Goal: Task Accomplishment & Management: Use online tool/utility

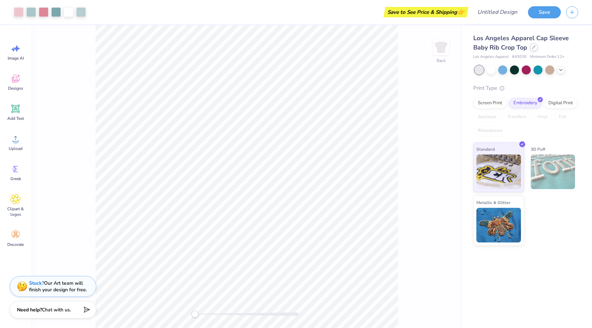
click at [534, 45] on div at bounding box center [534, 47] width 8 height 8
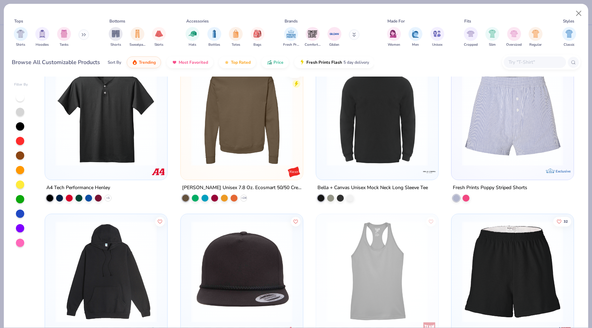
scroll to position [3466, 0]
click at [465, 197] on div at bounding box center [465, 197] width 7 height 7
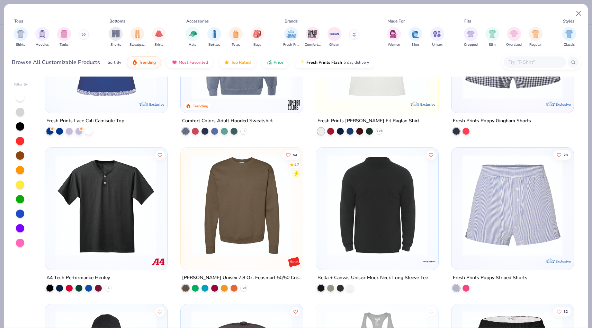
scroll to position [3375, 0]
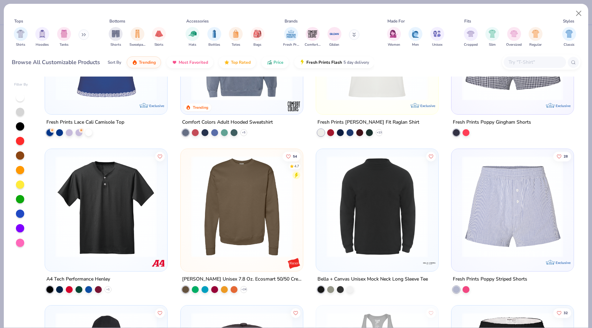
click at [506, 205] on img at bounding box center [512, 205] width 108 height 101
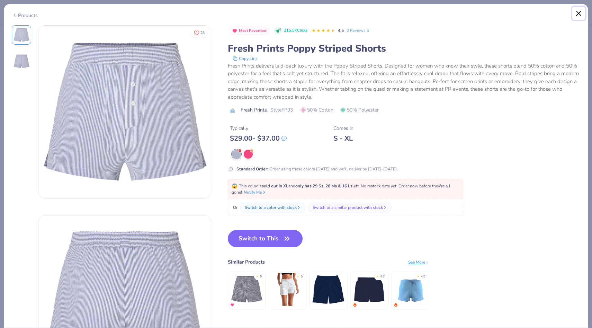
click at [580, 10] on button "Close" at bounding box center [578, 13] width 13 height 13
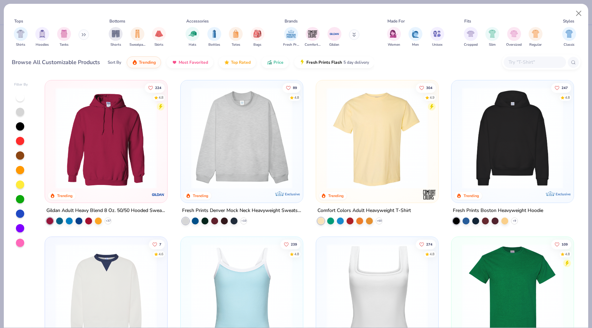
click at [240, 130] on img at bounding box center [242, 137] width 108 height 101
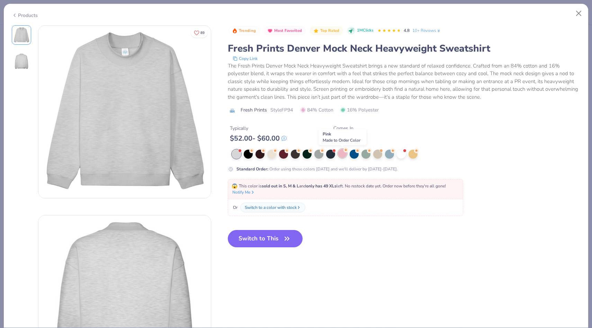
click at [343, 152] on icon at bounding box center [345, 149] width 5 height 5
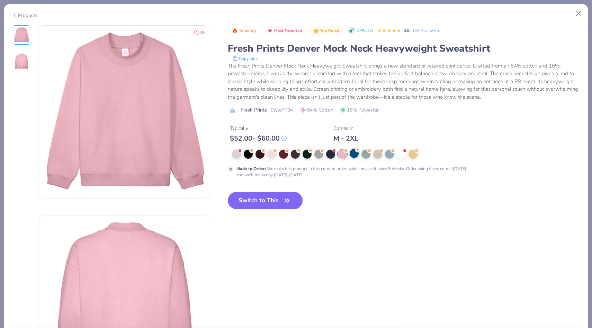
click at [350, 151] on div at bounding box center [354, 153] width 9 height 9
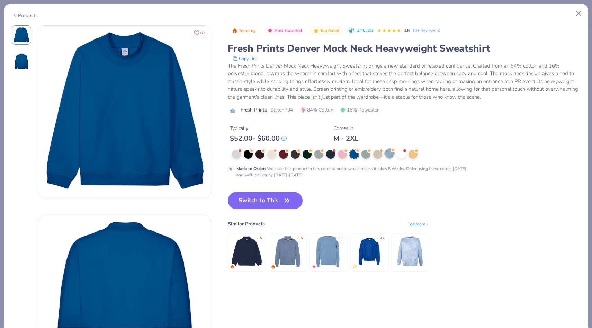
click at [385, 155] on div at bounding box center [389, 153] width 9 height 9
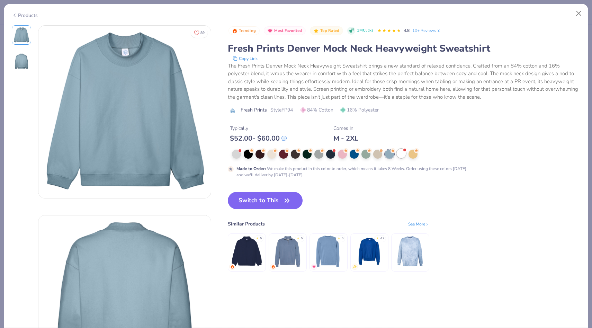
click at [400, 153] on div at bounding box center [401, 153] width 9 height 9
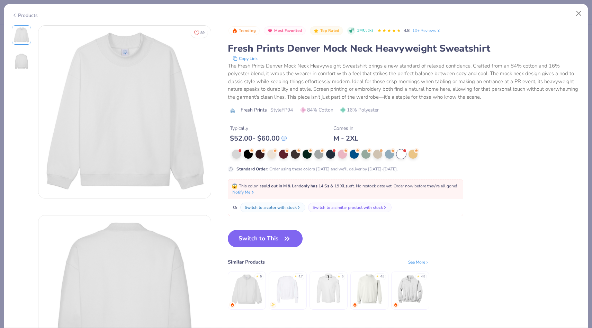
click at [263, 234] on button "Switch to This" at bounding box center [265, 238] width 75 height 17
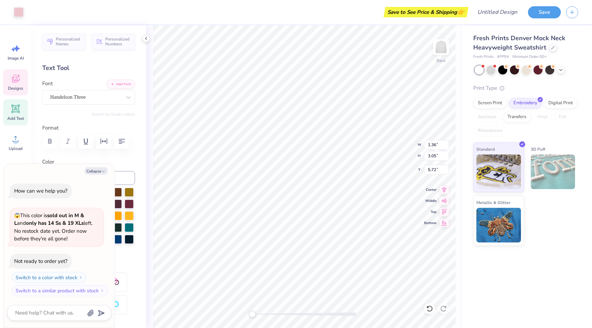
type textarea "x"
type input "2.51"
type input "2.91"
type input "8.96"
type textarea "x"
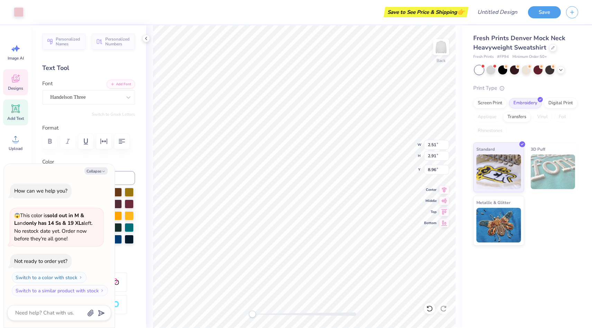
type input "2.52"
type input "2.69"
type input "5.90"
type textarea "x"
type input "2.20"
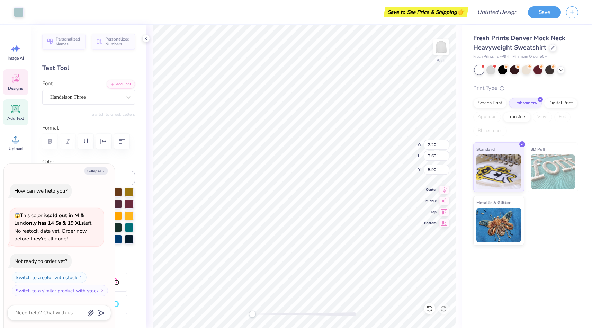
type textarea "x"
type input "1.36"
type input "3.05"
type input "5.71"
type textarea "x"
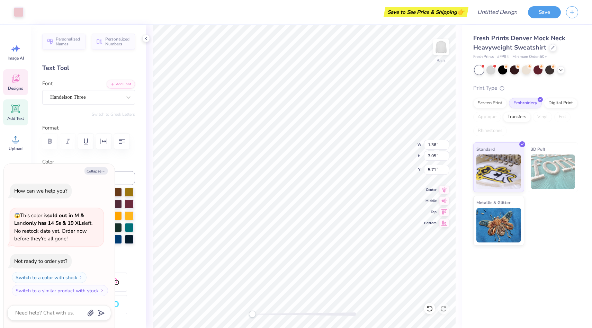
type input "2.51"
type input "2.91"
type input "8.96"
